Goal: Obtain resource: Download file/media

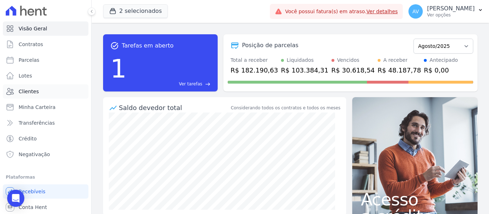
click at [40, 90] on link "Clientes" at bounding box center [45, 91] width 85 height 14
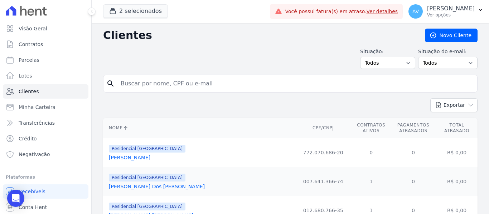
click at [203, 82] on input "search" at bounding box center [295, 84] width 358 height 14
type input "[PERSON_NAME]"
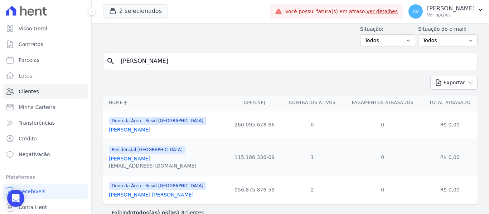
scroll to position [35, 0]
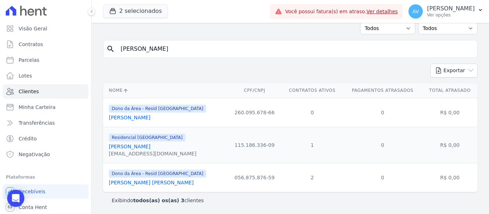
click at [131, 147] on link "[PERSON_NAME]" at bounding box center [129, 147] width 41 height 6
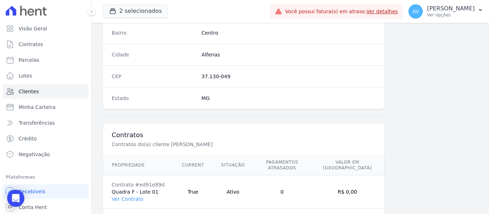
scroll to position [455, 0]
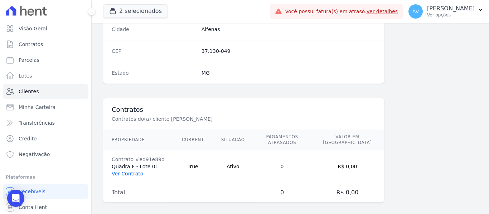
click at [126, 171] on link "Ver Contrato" at bounding box center [127, 174] width 31 height 6
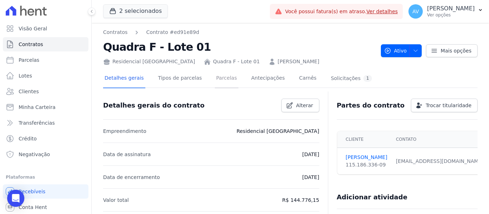
click at [217, 81] on link "Parcelas" at bounding box center [227, 78] width 24 height 19
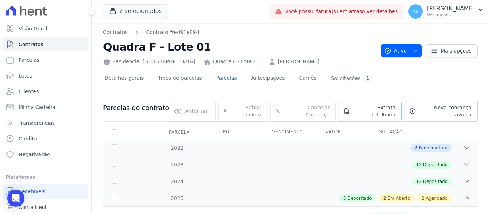
click at [361, 103] on link "Extrato detalhado" at bounding box center [369, 111] width 63 height 21
click at [470, 123] on span "Exportar XLSX" at bounding box center [463, 120] width 41 height 7
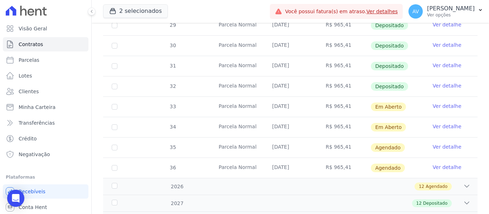
scroll to position [286, 0]
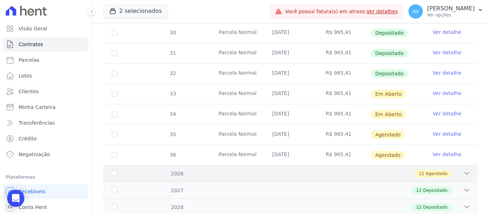
click at [464, 170] on icon at bounding box center [466, 173] width 7 height 7
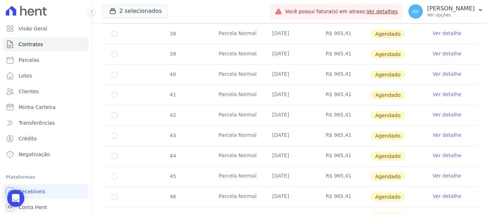
scroll to position [572, 0]
